Goal: Information Seeking & Learning: Learn about a topic

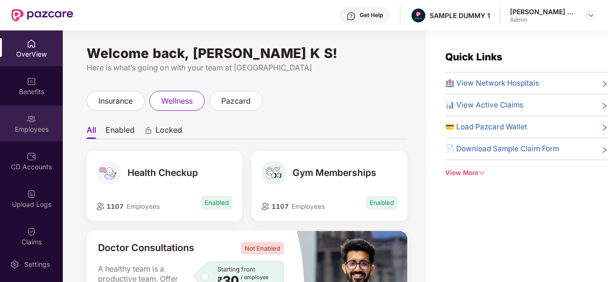
click at [36, 118] on div "Employees" at bounding box center [31, 124] width 63 height 36
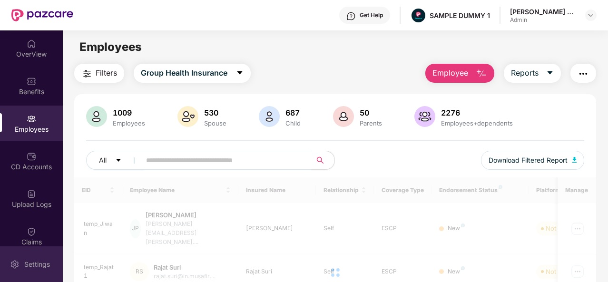
scroll to position [197, 0]
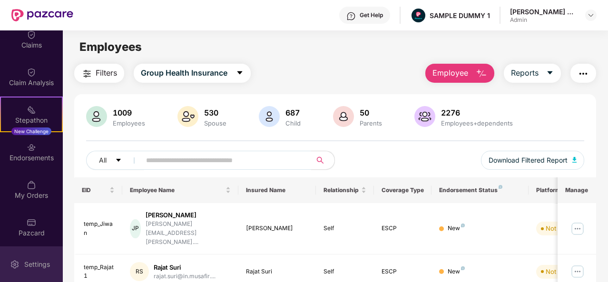
click at [39, 267] on div "Settings" at bounding box center [36, 265] width 31 height 10
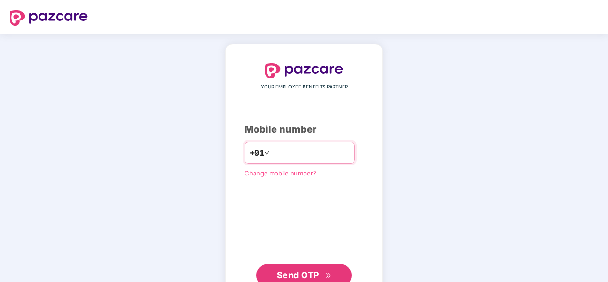
click at [272, 156] on input "*********" at bounding box center [311, 152] width 78 height 15
type input "**********"
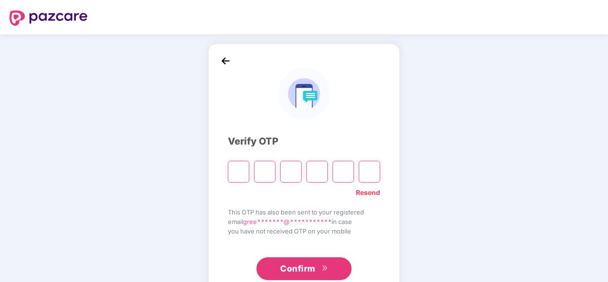
type input "*"
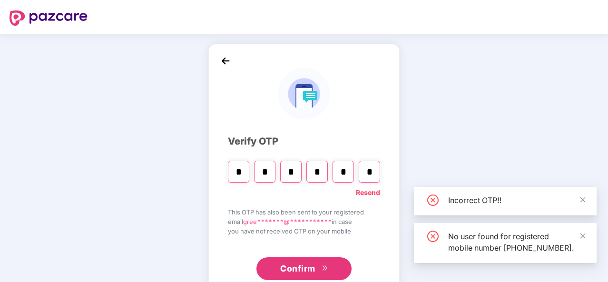
type input "*"
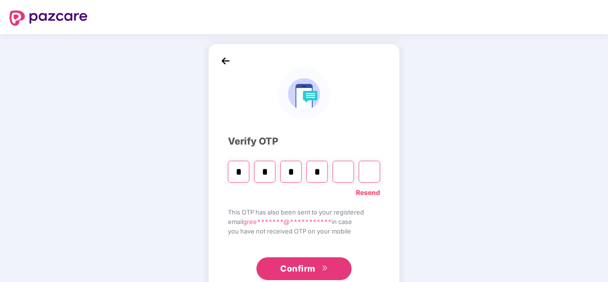
type input "*"
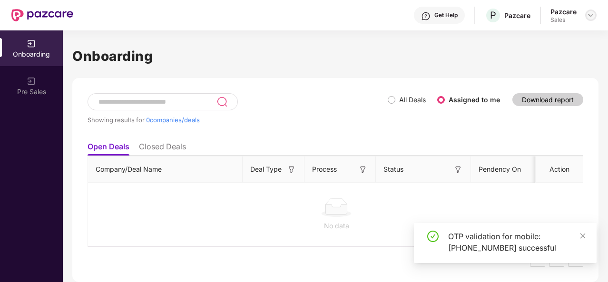
drag, startPoint x: 596, startPoint y: 9, endPoint x: 591, endPoint y: 14, distance: 7.4
click at [591, 14] on header "Get Help P Pazcare Pazcare Sales" at bounding box center [304, 15] width 608 height 30
click at [591, 14] on img at bounding box center [591, 15] width 8 height 8
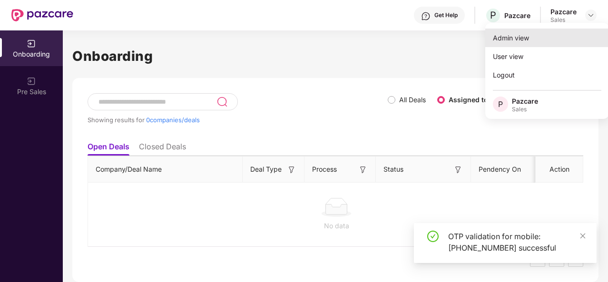
click at [529, 40] on div "Admin view" at bounding box center [547, 38] width 124 height 19
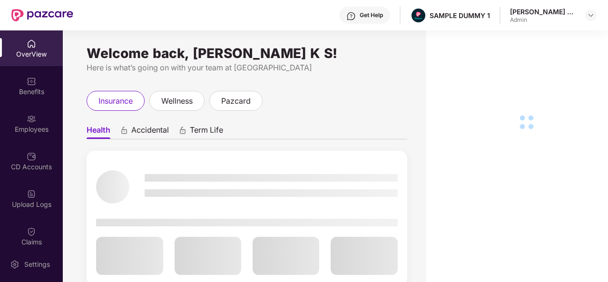
click at [41, 137] on div "Employees" at bounding box center [31, 124] width 63 height 36
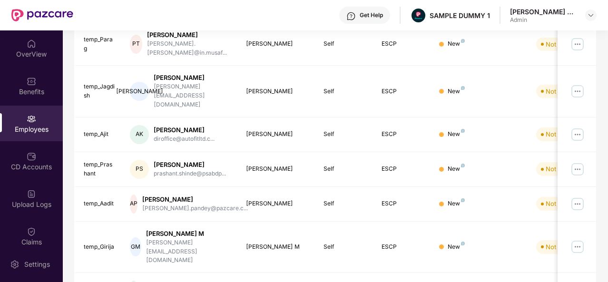
scroll to position [300, 0]
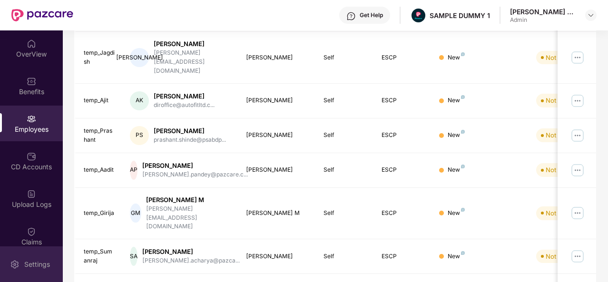
click at [25, 270] on div "Settings" at bounding box center [31, 264] width 63 height 36
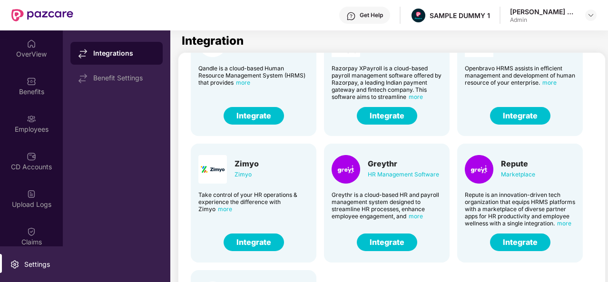
scroll to position [235, 0]
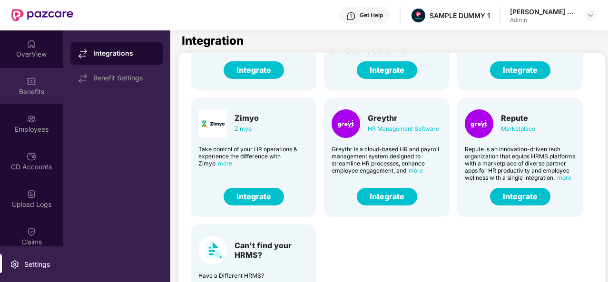
click at [32, 85] on img at bounding box center [32, 82] width 10 height 10
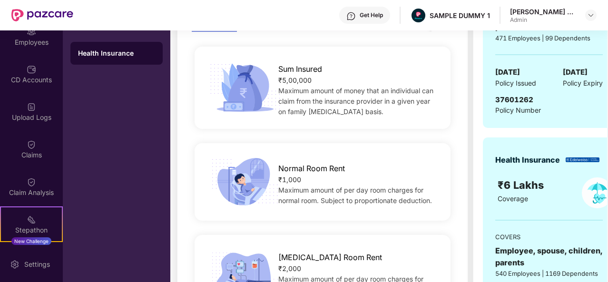
scroll to position [93, 0]
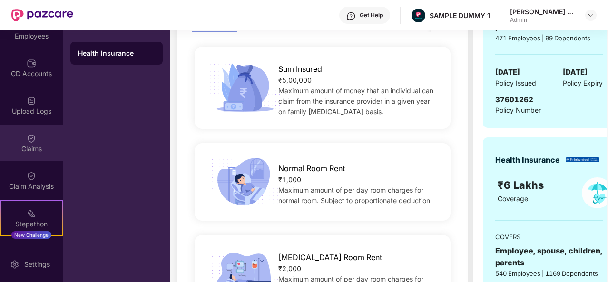
click at [31, 151] on div "Claims" at bounding box center [31, 149] width 63 height 10
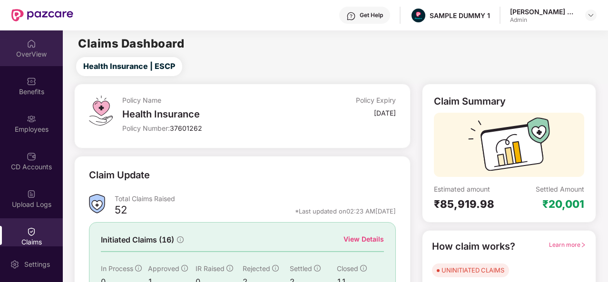
click at [43, 45] on div "OverView" at bounding box center [31, 48] width 63 height 36
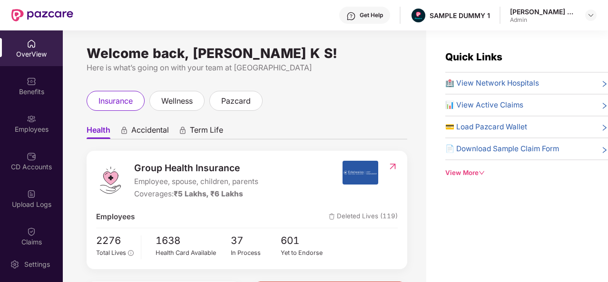
click at [476, 78] on span "🏥 View Network Hospitals" at bounding box center [492, 83] width 94 height 11
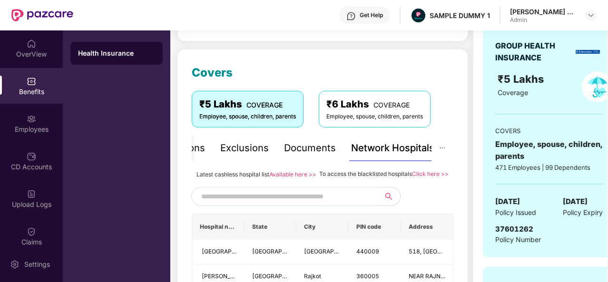
scroll to position [134, 0]
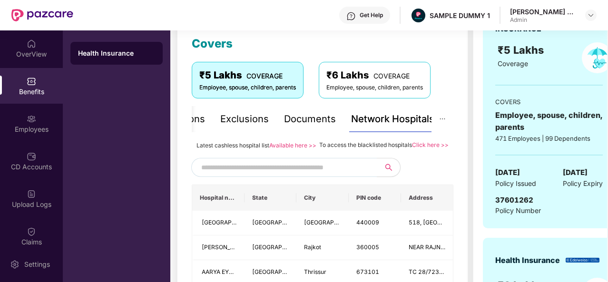
click at [323, 175] on input "text" at bounding box center [282, 167] width 163 height 14
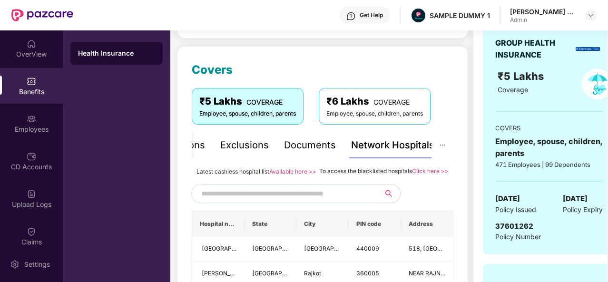
scroll to position [108, 0]
click at [316, 199] on input "text" at bounding box center [282, 194] width 163 height 14
type input "******"
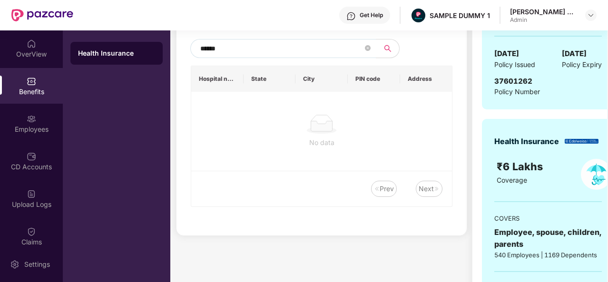
scroll to position [186, 0]
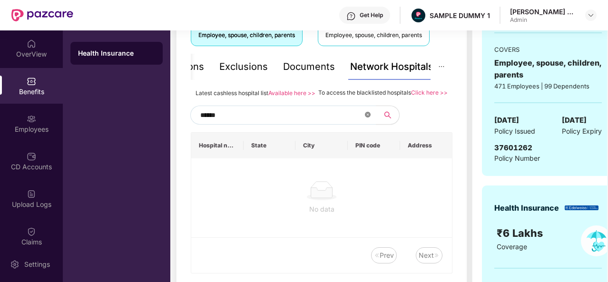
click at [367, 117] on icon "close-circle" at bounding box center [368, 115] width 6 height 6
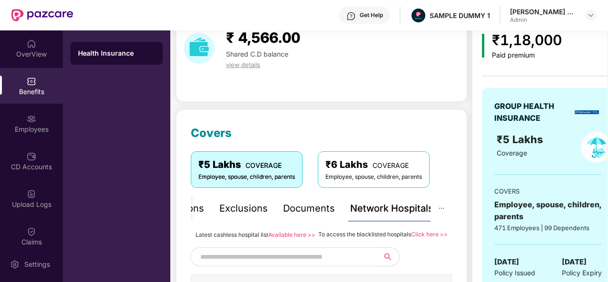
scroll to position [90, 0]
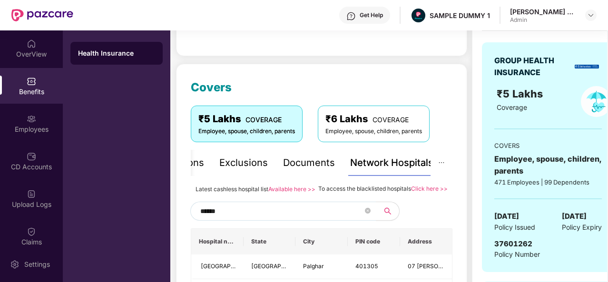
type input "******"
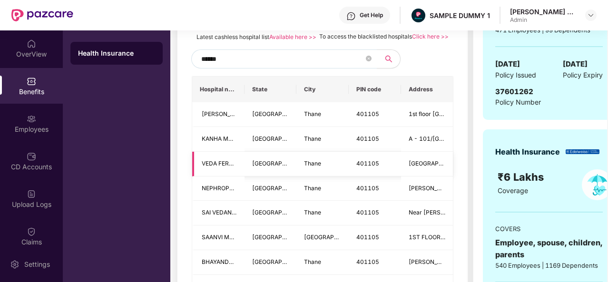
scroll to position [214, 0]
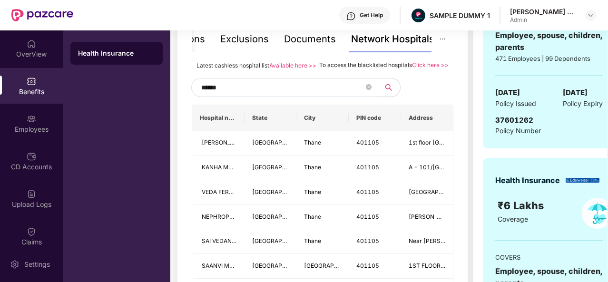
click at [322, 38] on div "Documents" at bounding box center [310, 39] width 52 height 15
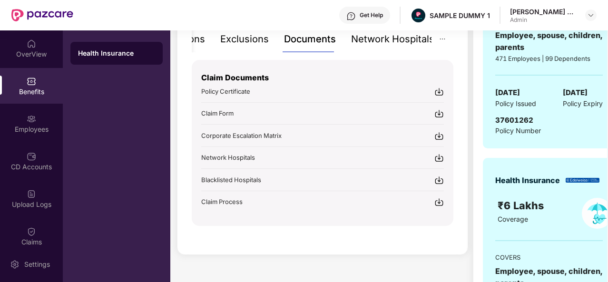
click at [243, 44] on div "Exclusions" at bounding box center [244, 39] width 49 height 15
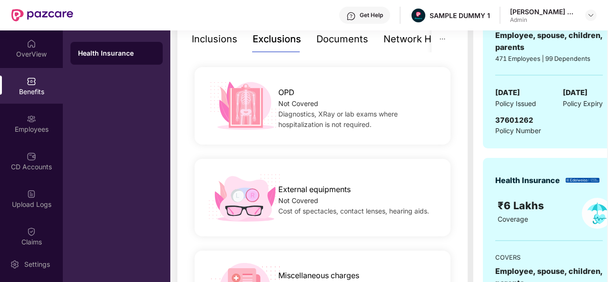
click at [214, 44] on div "Inclusions" at bounding box center [215, 39] width 46 height 15
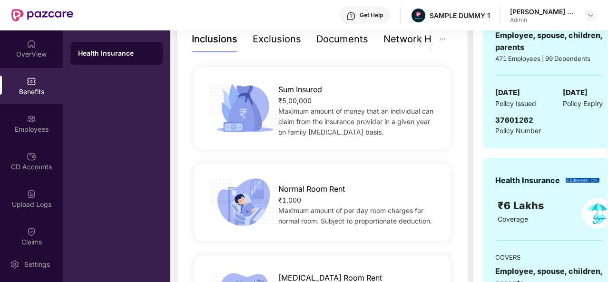
click at [214, 44] on div "Inclusions" at bounding box center [215, 39] width 46 height 15
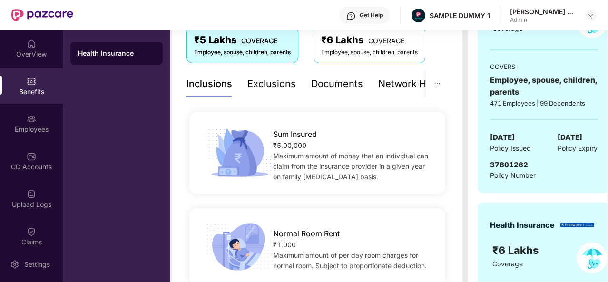
scroll to position [169, 0]
click at [256, 90] on div "Exclusions" at bounding box center [271, 84] width 49 height 15
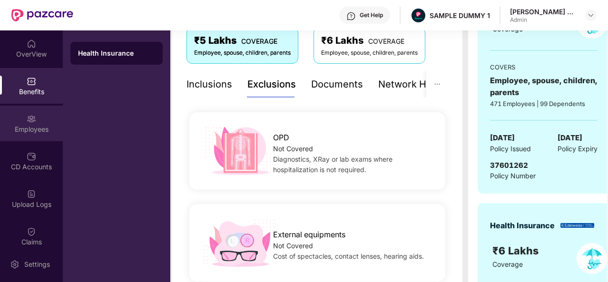
click at [59, 116] on div "Employees" at bounding box center [31, 124] width 63 height 36
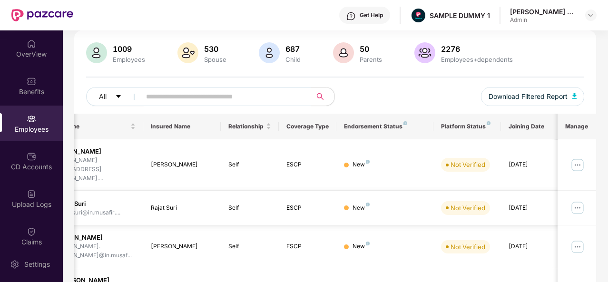
scroll to position [0, 0]
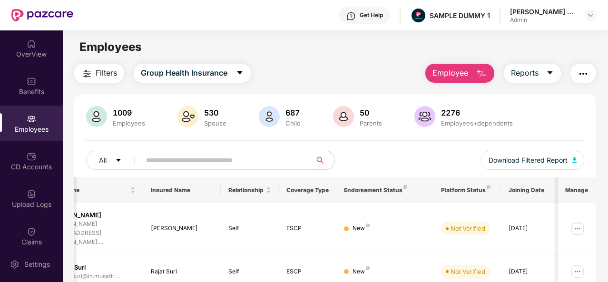
click at [474, 69] on button "Employee" at bounding box center [459, 73] width 69 height 19
click at [369, 59] on main "Employees Filters Group Health Insurance Employee Reports 1009 Employees 530 Sp…" at bounding box center [335, 171] width 545 height 282
click at [10, 168] on div "CD Accounts" at bounding box center [31, 167] width 63 height 10
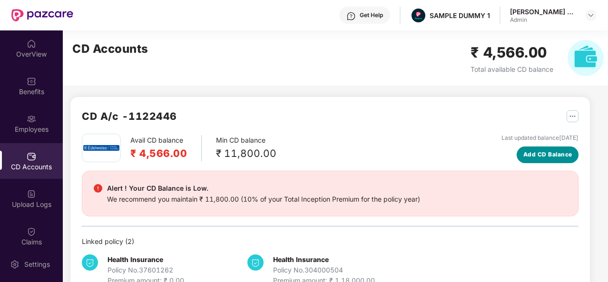
click at [524, 152] on span "Add CD Balance" at bounding box center [547, 154] width 49 height 9
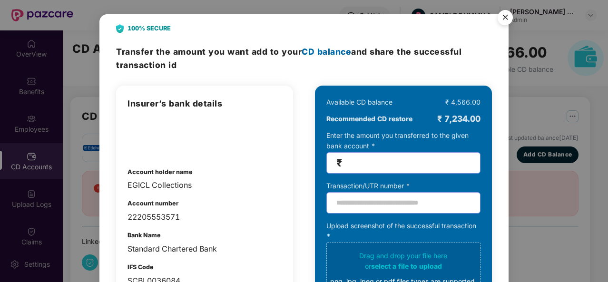
click at [505, 17] on img "Close" at bounding box center [505, 19] width 27 height 27
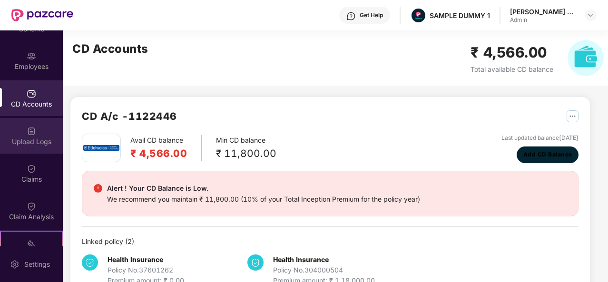
scroll to position [63, 0]
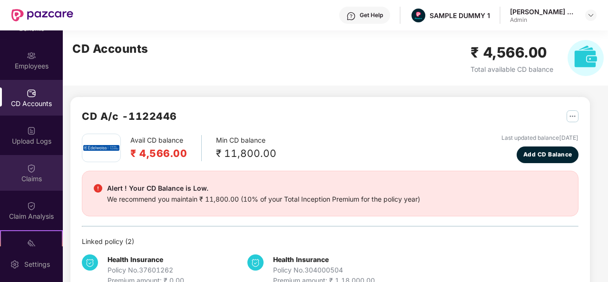
click at [16, 166] on div "Claims" at bounding box center [31, 173] width 63 height 36
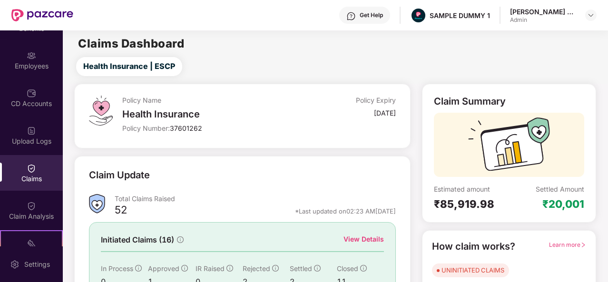
click at [372, 240] on div "View Details" at bounding box center [363, 239] width 40 height 10
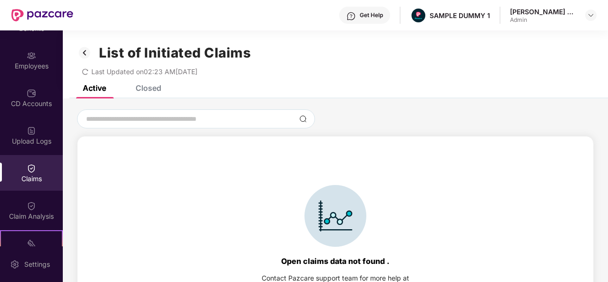
click at [153, 93] on div "Closed" at bounding box center [141, 88] width 40 height 21
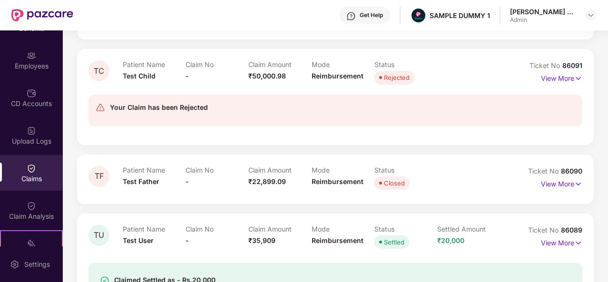
scroll to position [593, 0]
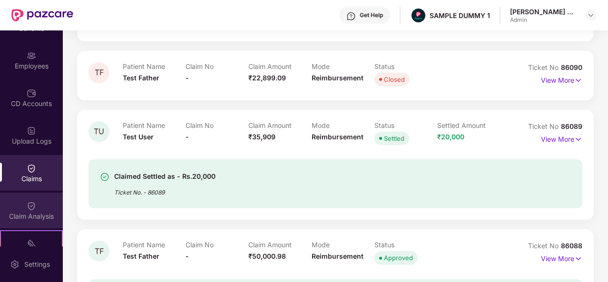
click at [13, 207] on div "Claim Analysis" at bounding box center [31, 211] width 63 height 36
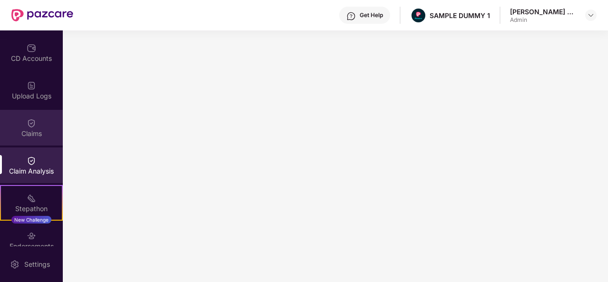
scroll to position [0, 0]
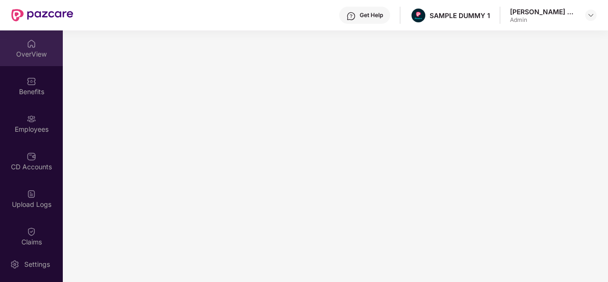
click at [24, 55] on div "OverView" at bounding box center [31, 54] width 63 height 10
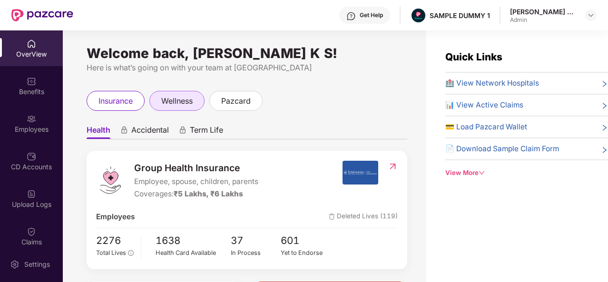
click at [178, 103] on span "wellness" at bounding box center [176, 101] width 31 height 12
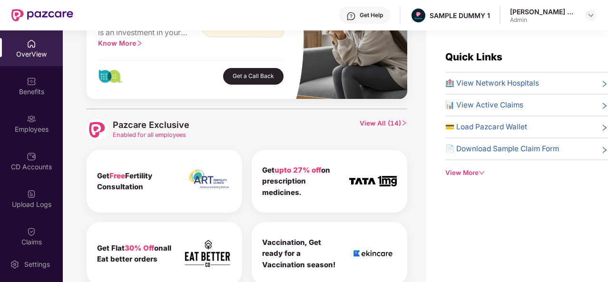
scroll to position [391, 0]
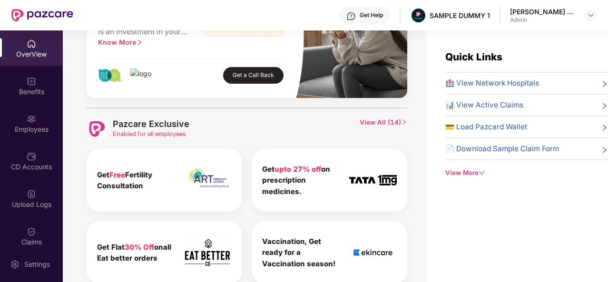
click at [374, 129] on span "View All ( 14 )" at bounding box center [384, 128] width 48 height 21
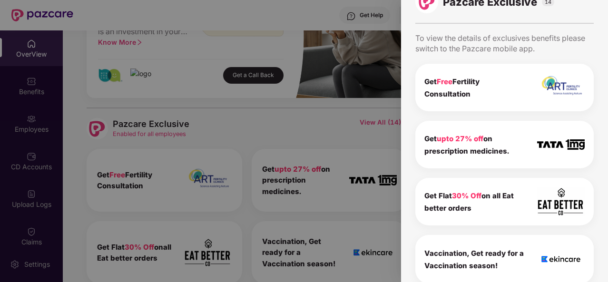
scroll to position [0, 0]
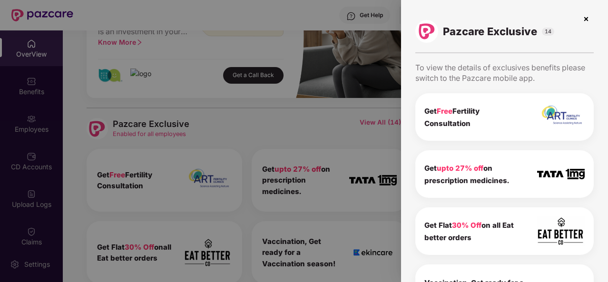
click at [581, 24] on img at bounding box center [585, 18] width 15 height 15
